Goal: Task Accomplishment & Management: Manage account settings

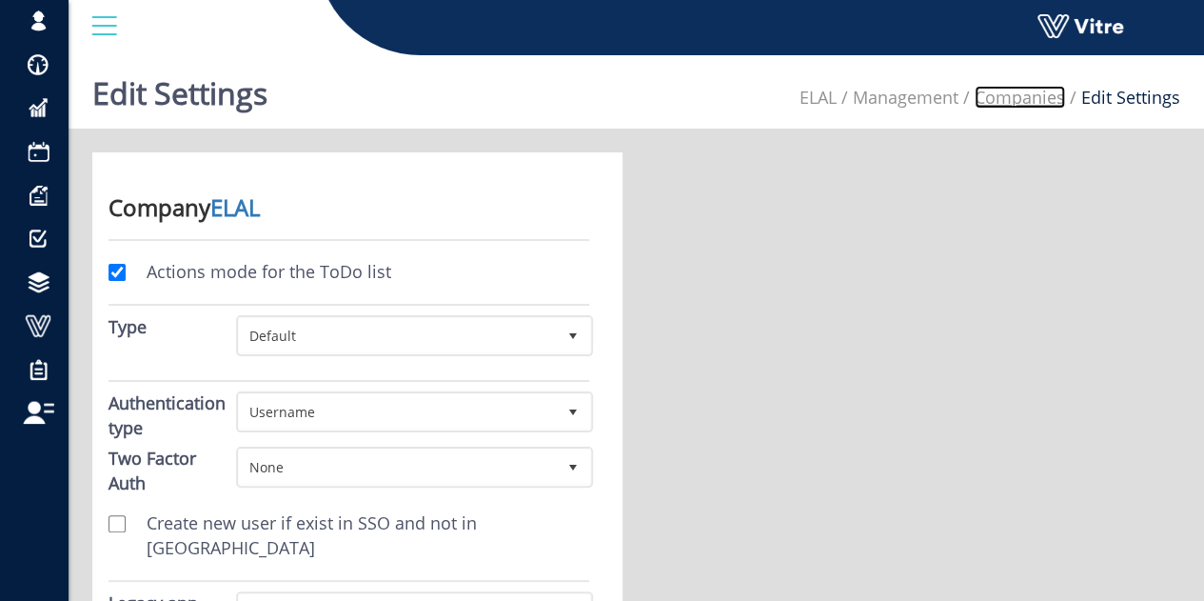
click at [1032, 103] on link "Companies" at bounding box center [1020, 97] width 90 height 23
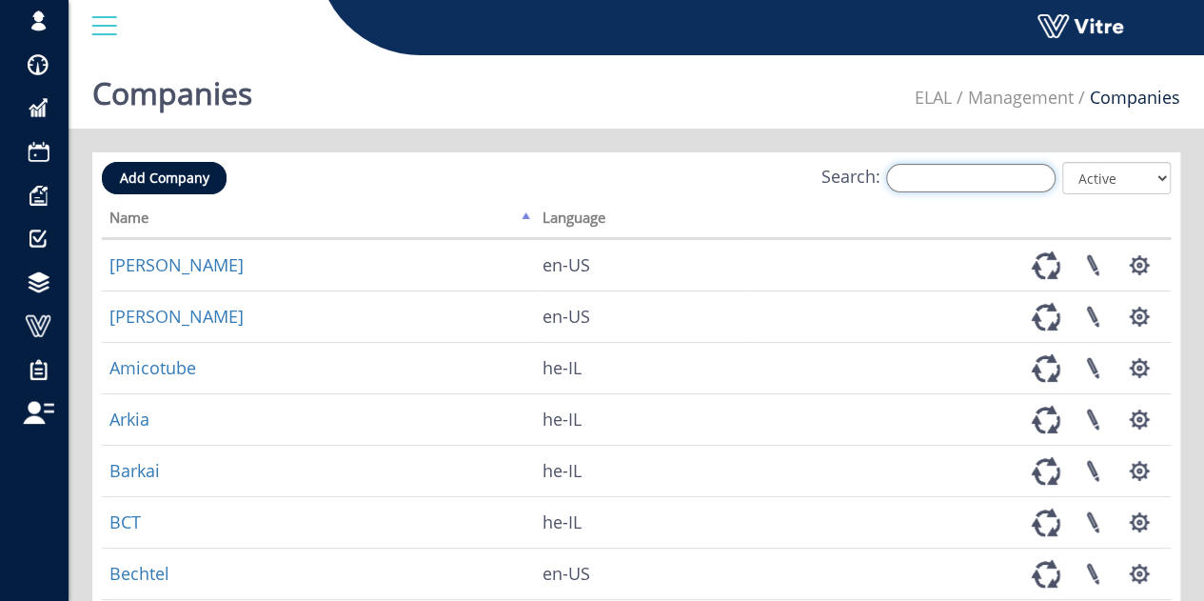
click at [1009, 173] on input "Search:" at bounding box center [970, 178] width 169 height 29
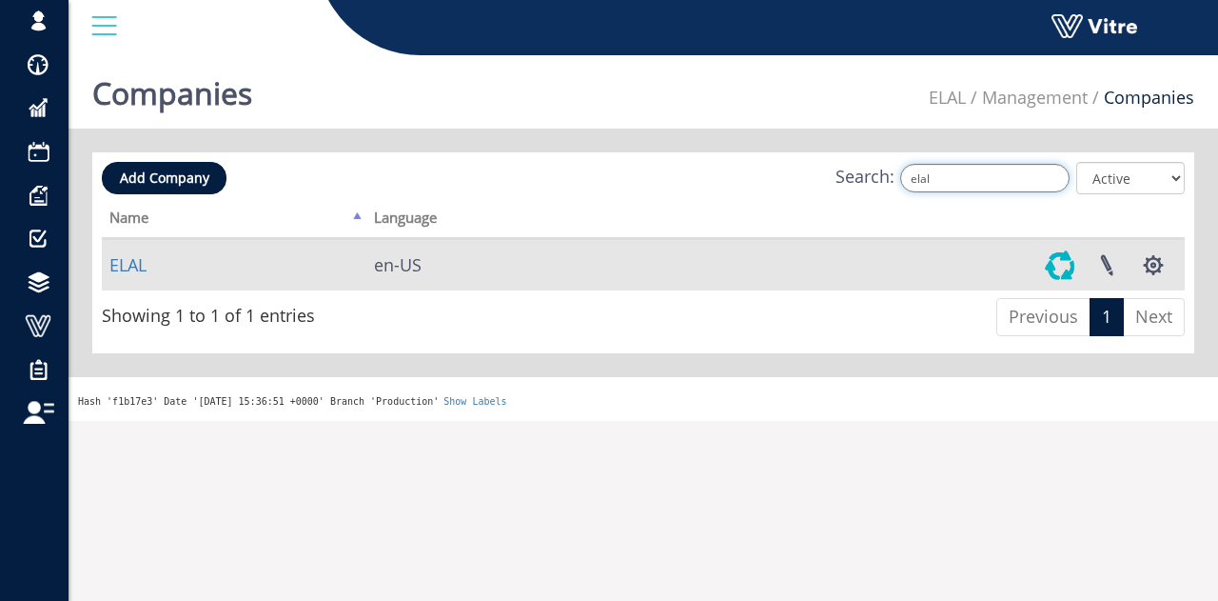
type input "elal"
click at [1062, 258] on link at bounding box center [1061, 265] width 48 height 50
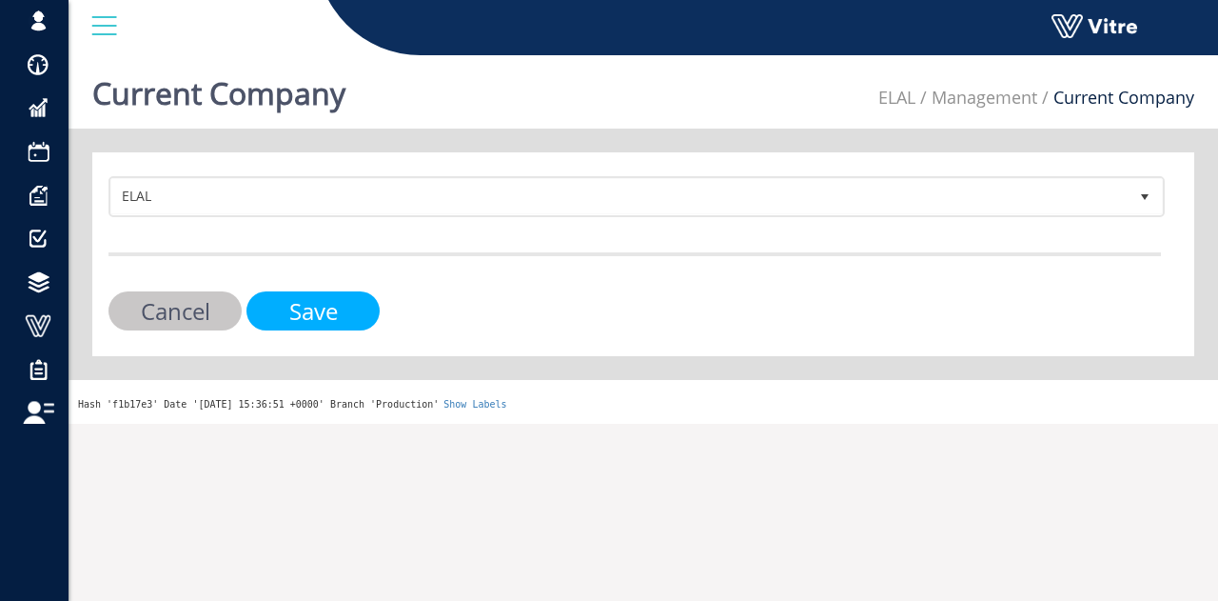
click at [320, 306] on input "Save" at bounding box center [313, 310] width 133 height 39
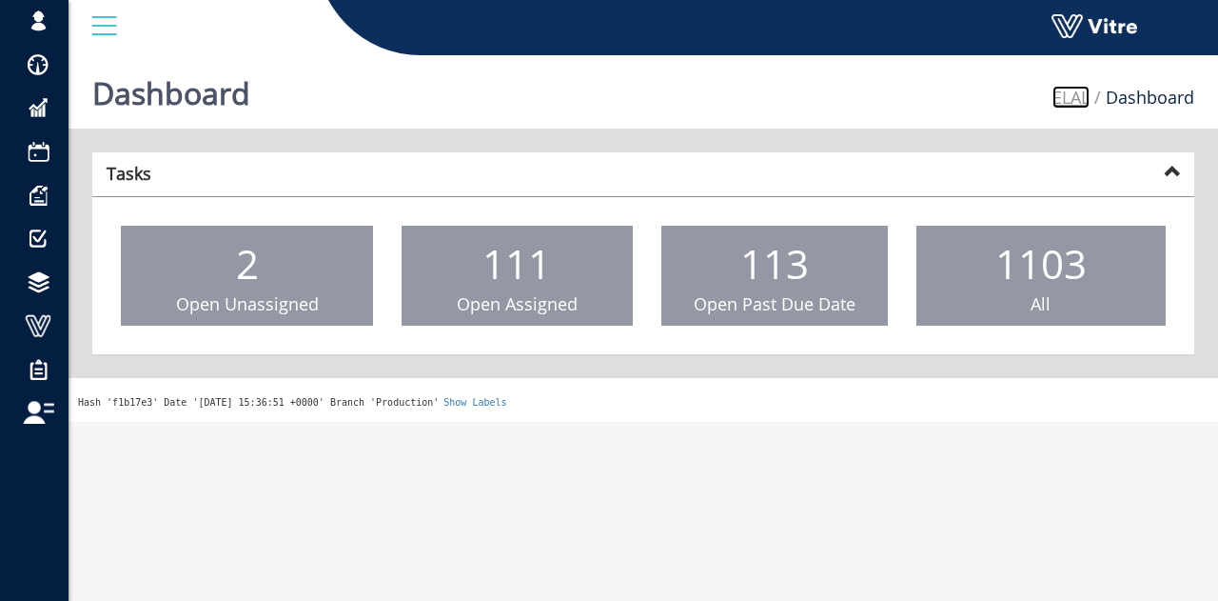
click at [1076, 105] on link "ELAL" at bounding box center [1071, 97] width 37 height 23
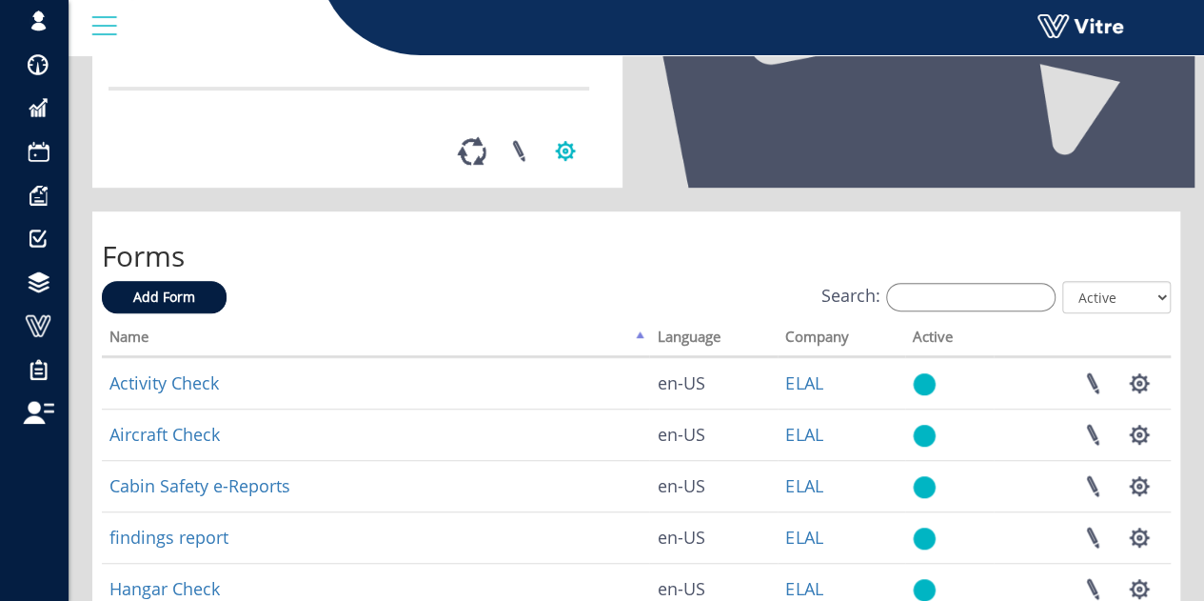
scroll to position [476, 0]
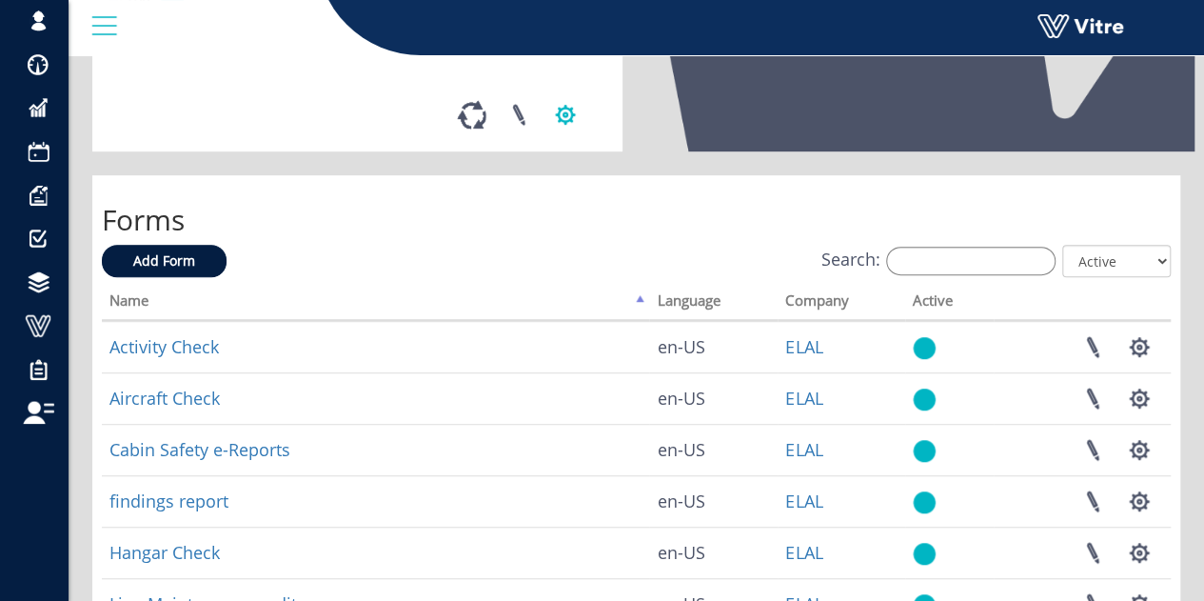
click at [564, 140] on button "button" at bounding box center [566, 114] width 48 height 50
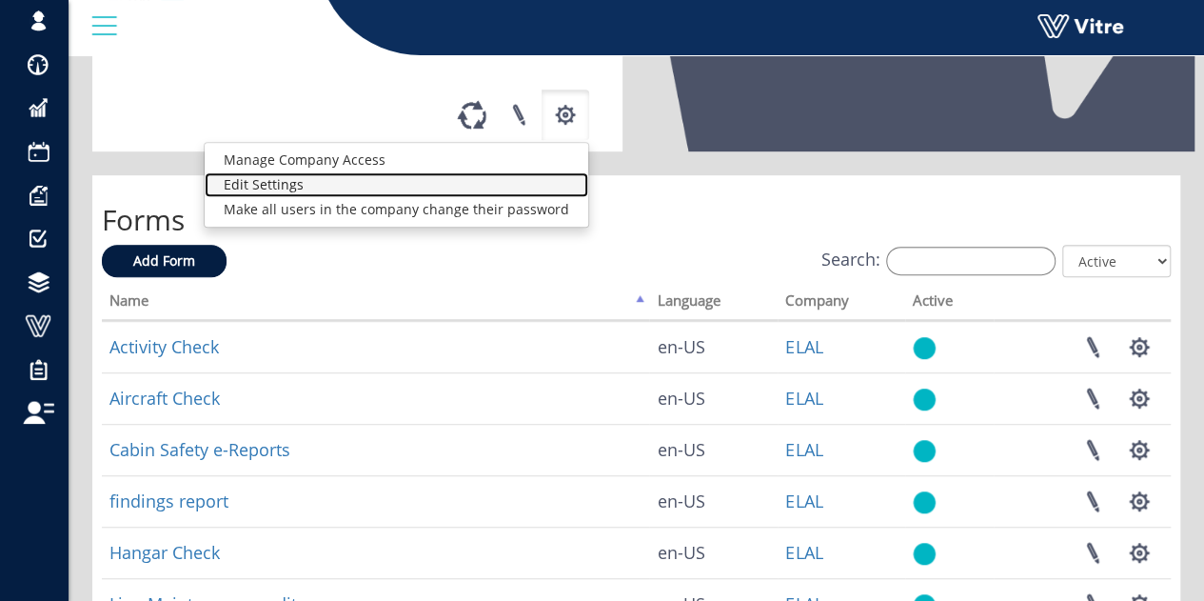
click at [398, 197] on link "Edit Settings" at bounding box center [397, 184] width 384 height 25
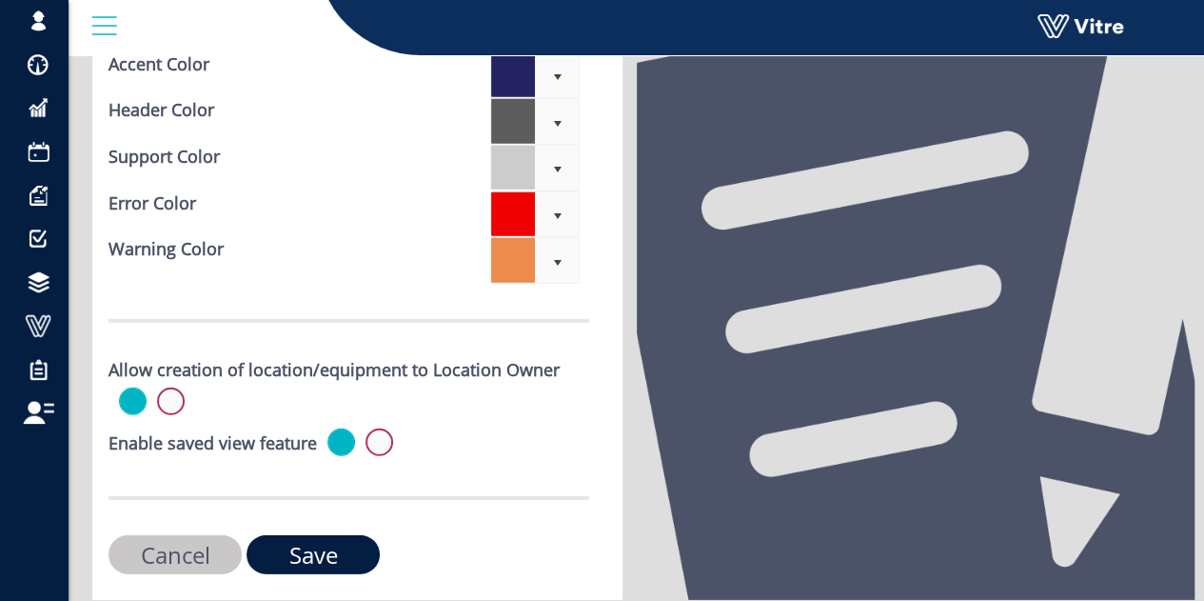
scroll to position [6212, 0]
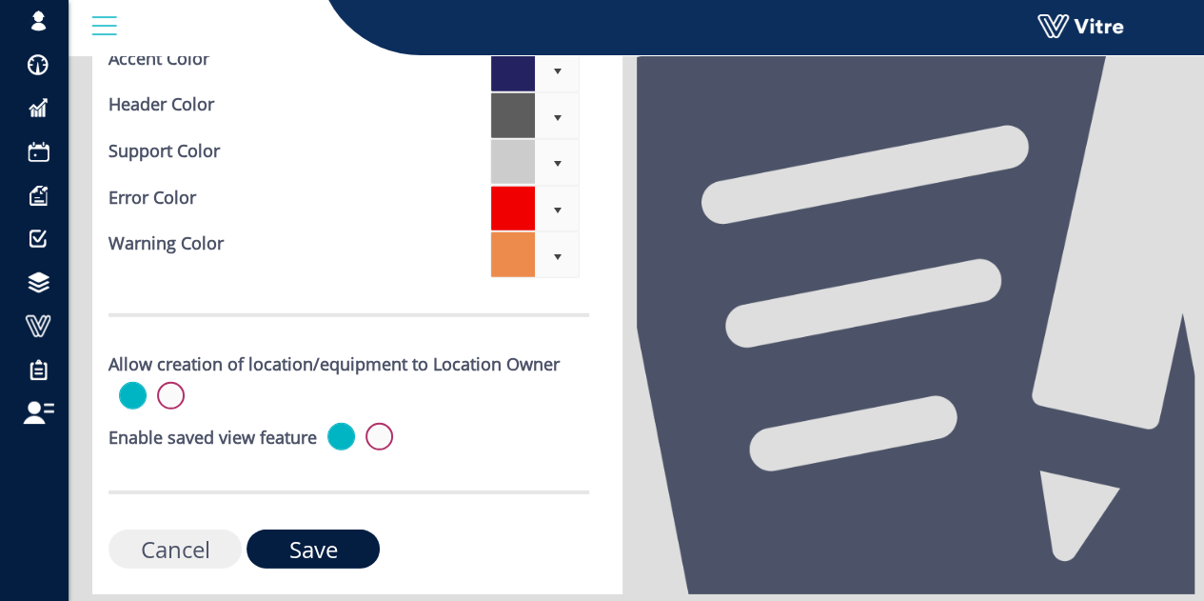
click at [177, 529] on input "Cancel" at bounding box center [175, 548] width 133 height 39
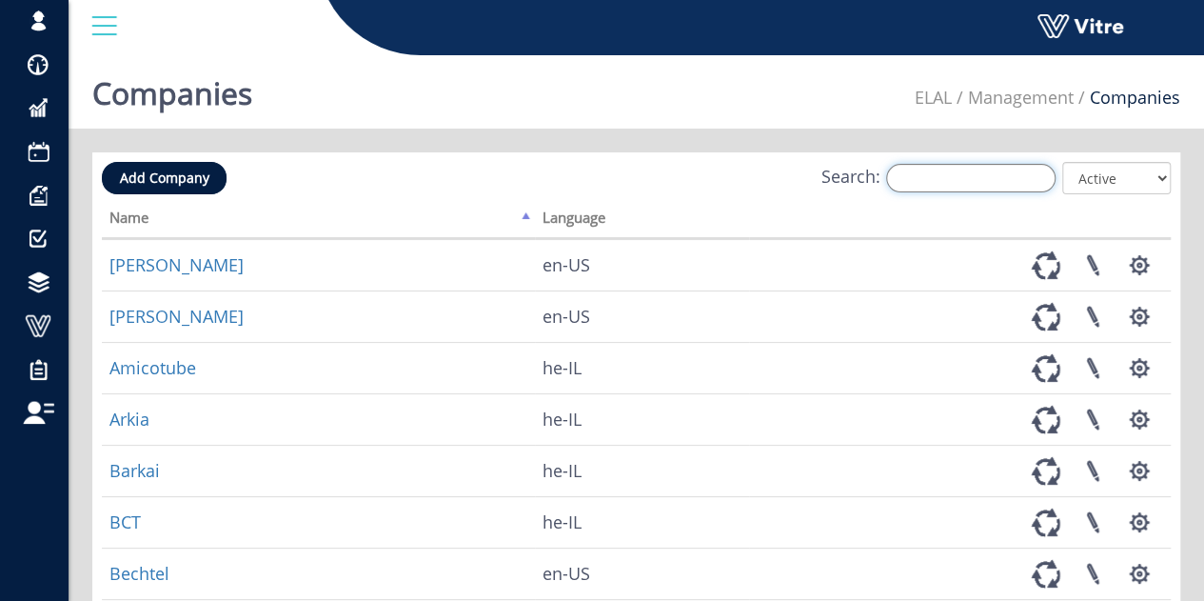
click at [994, 186] on input "Search:" at bounding box center [970, 178] width 169 height 29
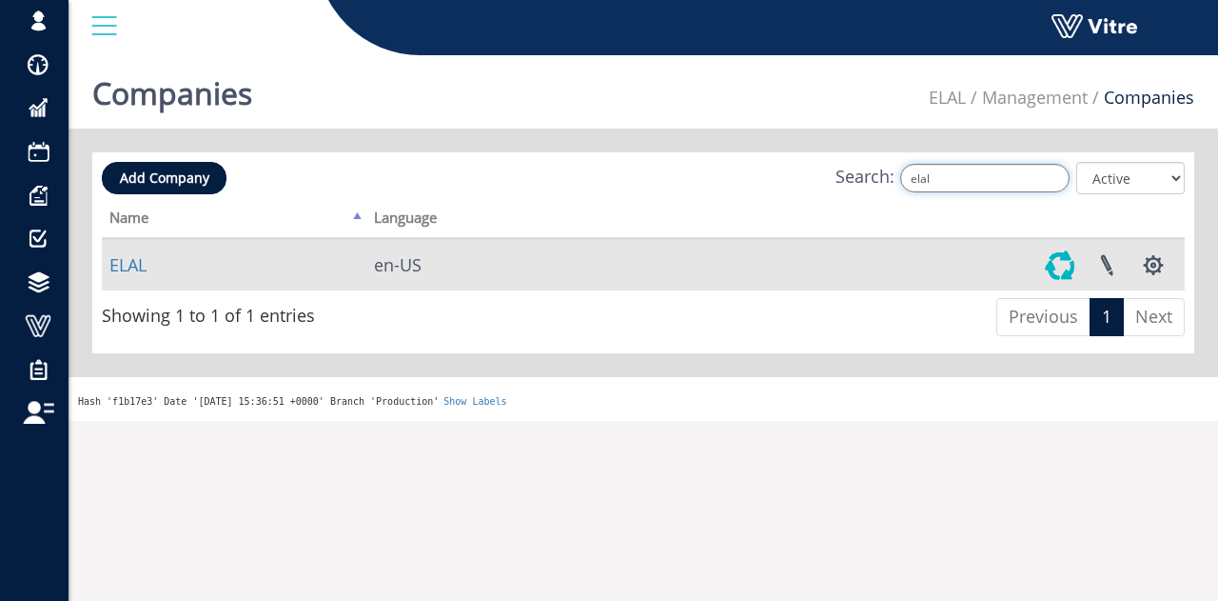
type input "elal"
click at [1065, 258] on link at bounding box center [1061, 265] width 48 height 50
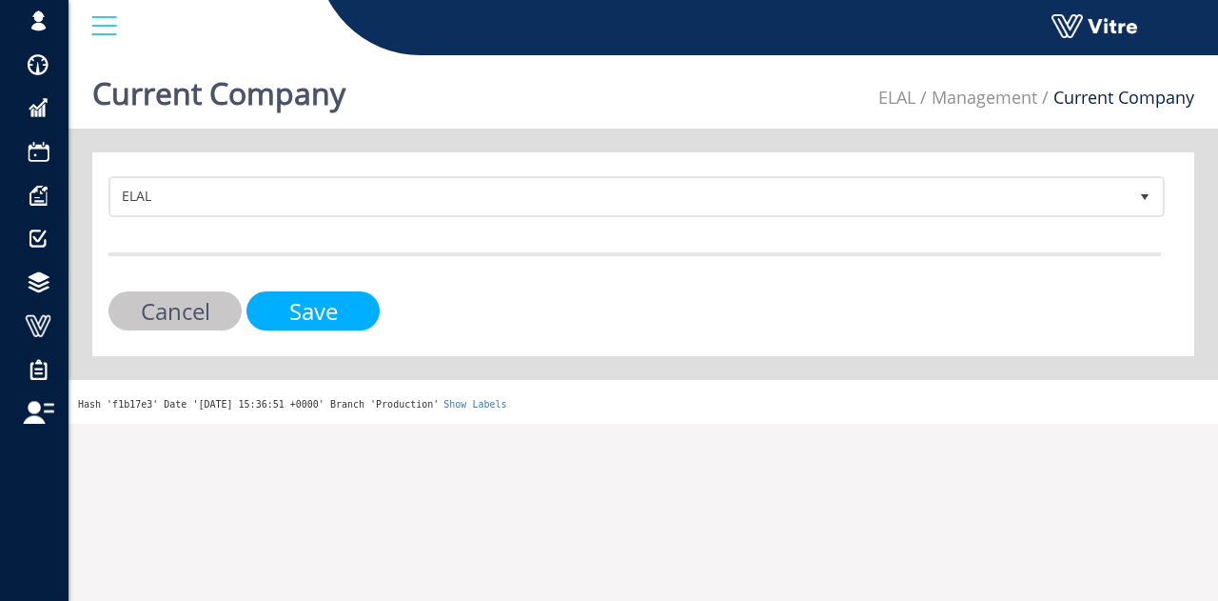
click at [319, 302] on input "Save" at bounding box center [313, 310] width 133 height 39
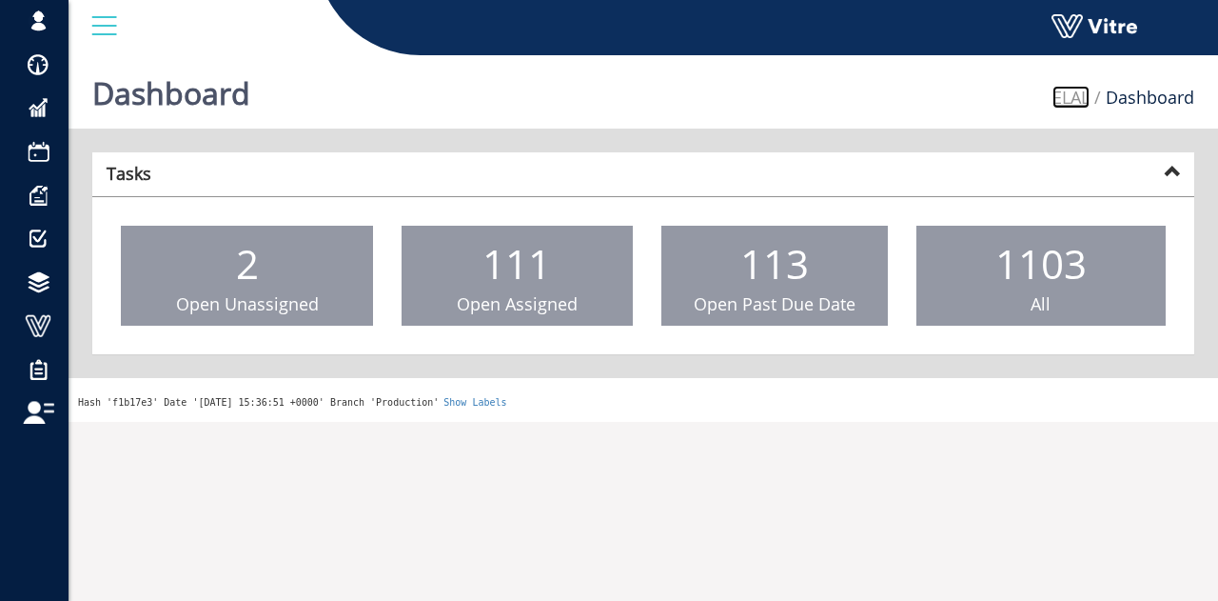
click at [1080, 97] on link "ELAL" at bounding box center [1071, 97] width 37 height 23
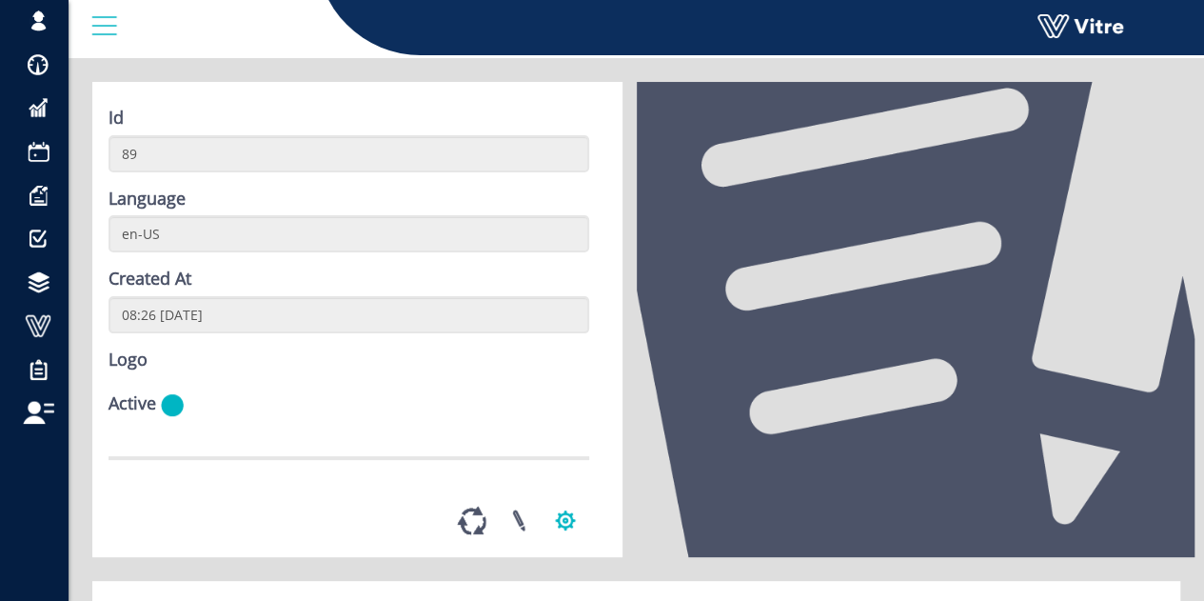
scroll to position [286, 0]
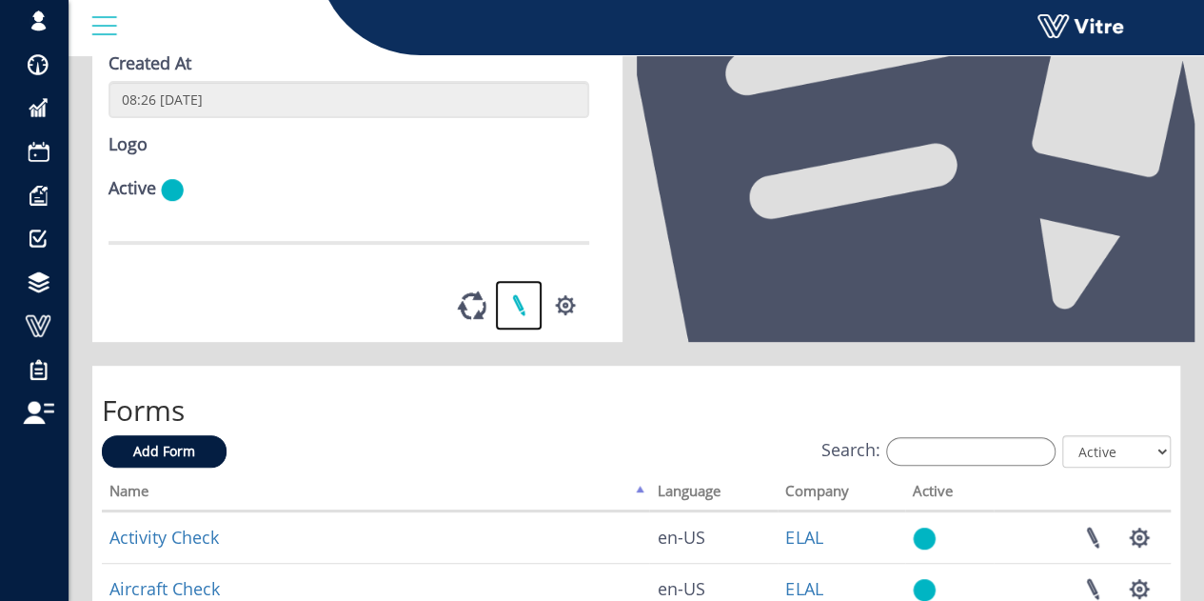
click at [521, 330] on link at bounding box center [519, 305] width 48 height 50
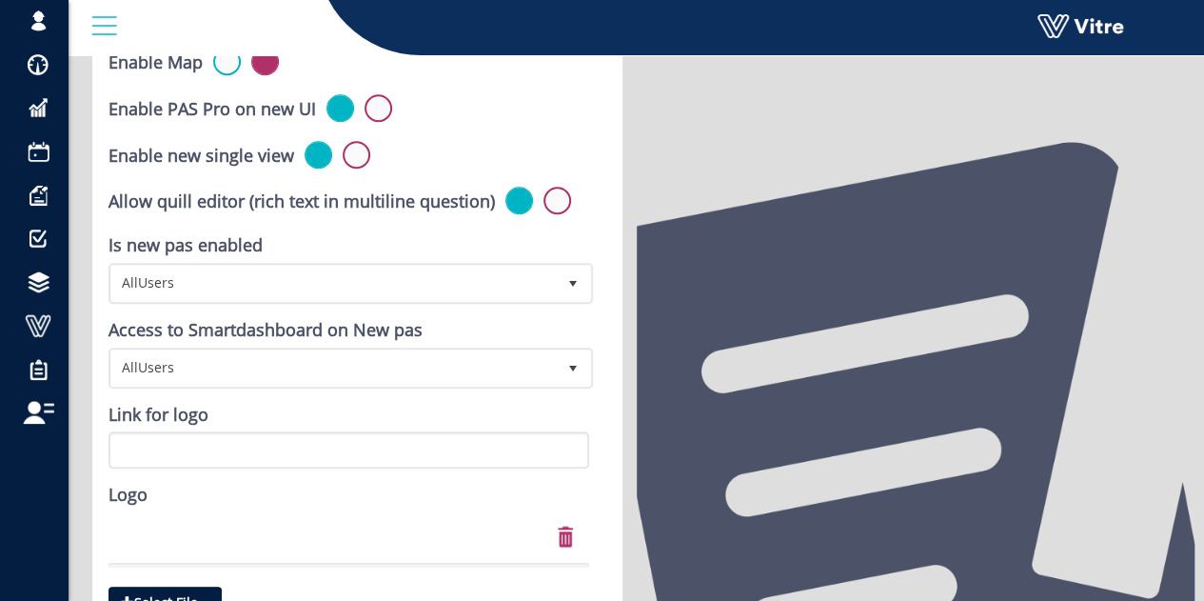
scroll to position [857, 0]
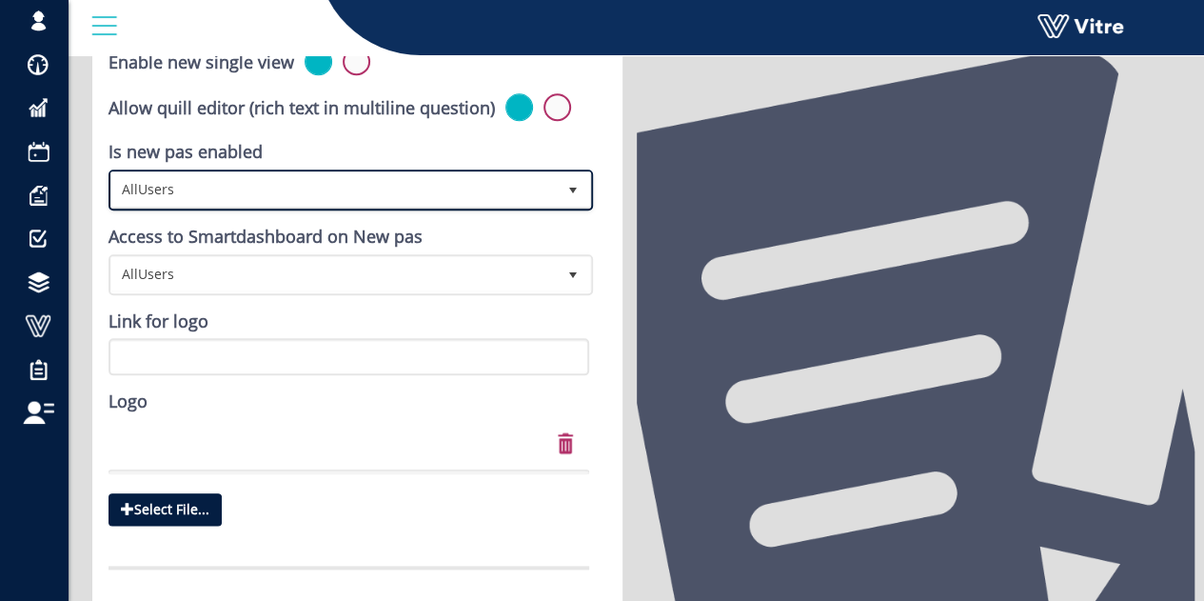
click at [241, 181] on span "AllUsers" at bounding box center [333, 189] width 445 height 34
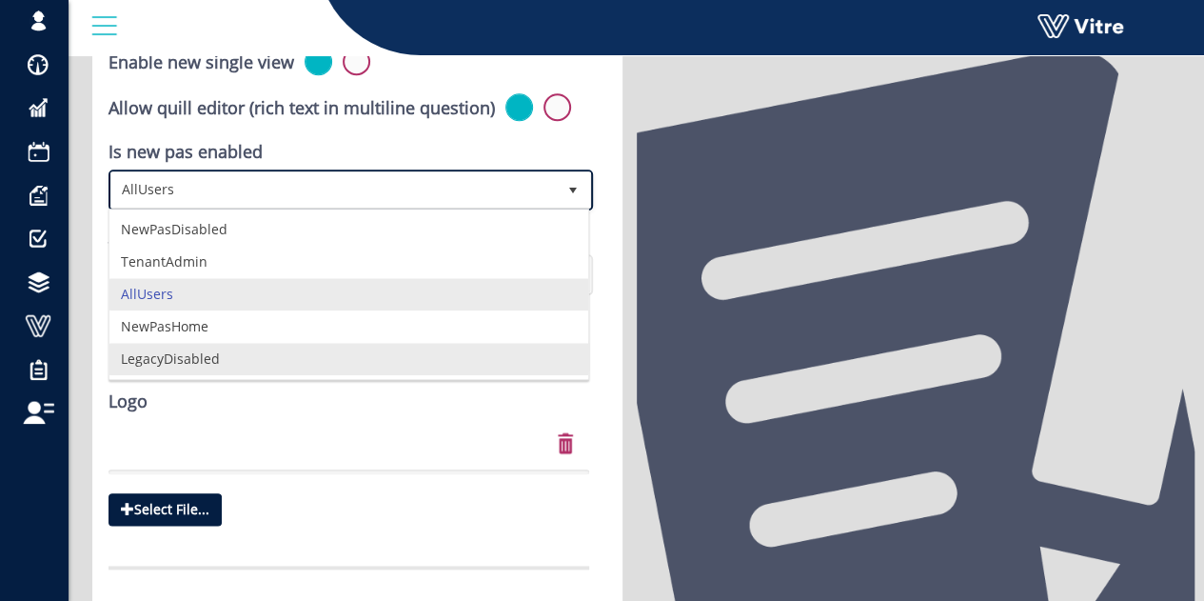
click at [207, 363] on li "LegacyDisabled" at bounding box center [348, 359] width 479 height 32
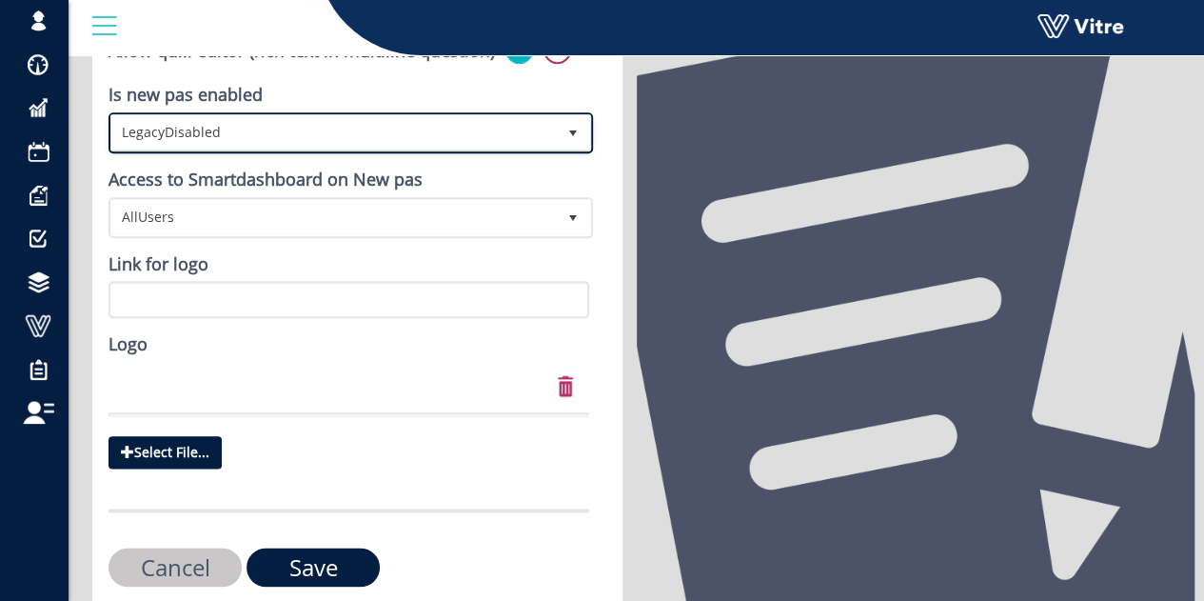
scroll to position [989, 0]
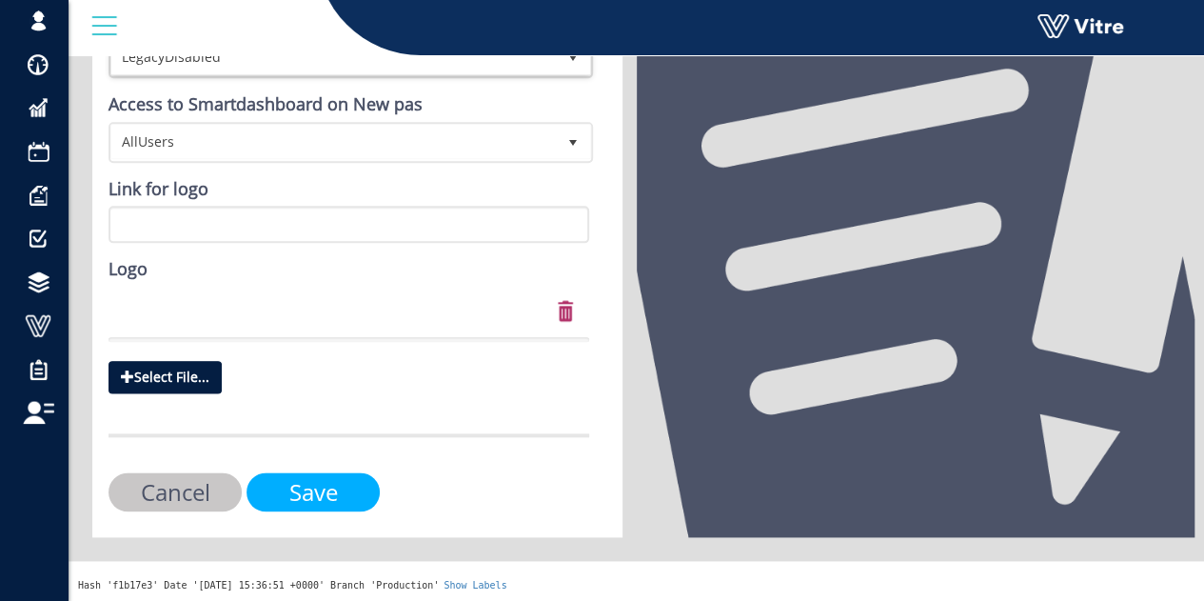
click at [308, 485] on input "Save" at bounding box center [313, 491] width 133 height 39
